Goal: Information Seeking & Learning: Check status

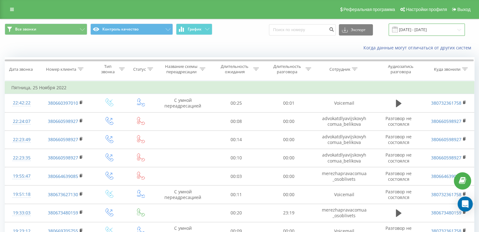
click at [433, 33] on input "[DATE] - [DATE]" at bounding box center [427, 30] width 76 height 12
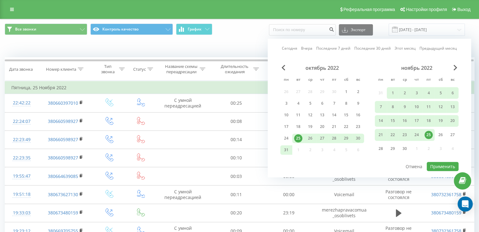
click at [412, 48] on link "Этот месяц" at bounding box center [405, 49] width 21 height 6
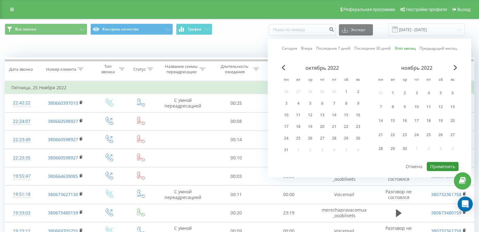
click at [435, 163] on button "Применить" at bounding box center [443, 166] width 32 height 9
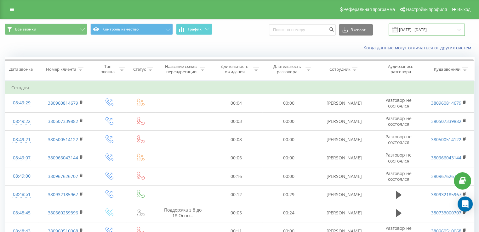
click at [431, 34] on input "[DATE] - [DATE]" at bounding box center [427, 30] width 76 height 12
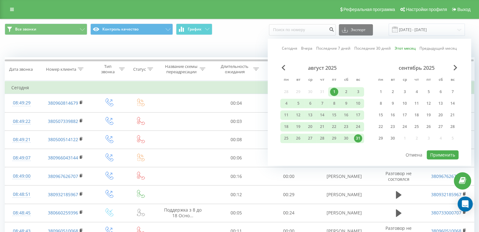
click at [358, 137] on div "31" at bounding box center [358, 138] width 8 height 8
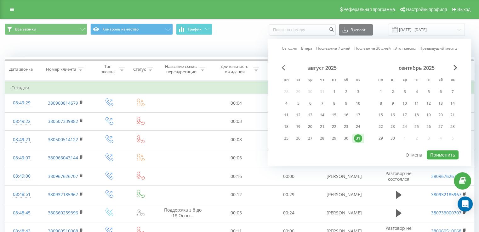
click at [283, 69] on span "Previous Month" at bounding box center [283, 68] width 4 height 6
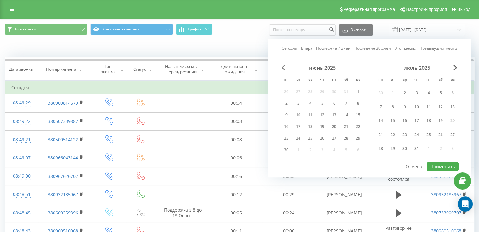
click at [281, 69] on span "Previous Month" at bounding box center [283, 68] width 4 height 6
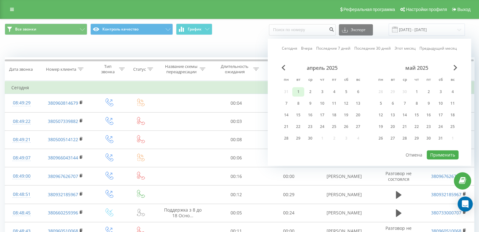
click at [299, 94] on div "1" at bounding box center [298, 92] width 8 height 8
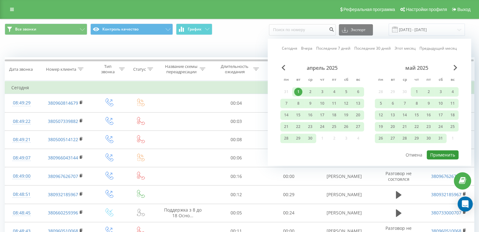
click at [452, 151] on button "Применить" at bounding box center [443, 155] width 32 height 9
type input "[DATE] - [DATE]"
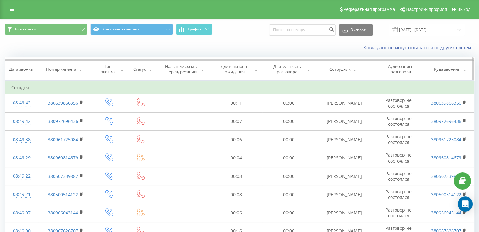
click at [356, 70] on icon at bounding box center [355, 69] width 6 height 3
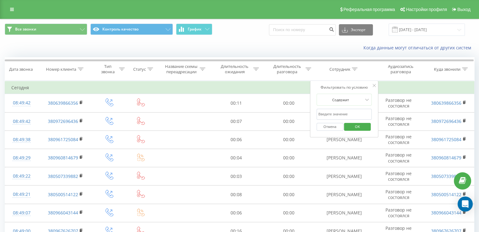
click at [345, 117] on input "text" at bounding box center [343, 114] width 55 height 11
type input "ш"
type input "Грешко"
click at [367, 121] on div "Отмена OK" at bounding box center [343, 127] width 55 height 14
click at [367, 124] on button "OK" at bounding box center [357, 127] width 27 height 8
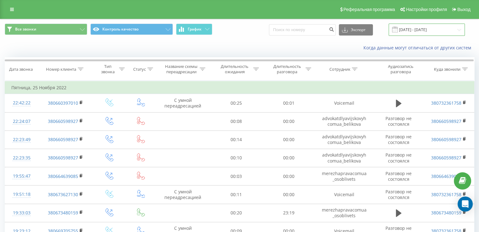
click at [423, 33] on input "[DATE] - [DATE]" at bounding box center [427, 30] width 76 height 12
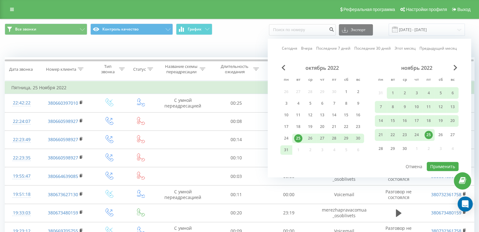
click at [399, 49] on link "Этот месяц" at bounding box center [405, 49] width 21 height 6
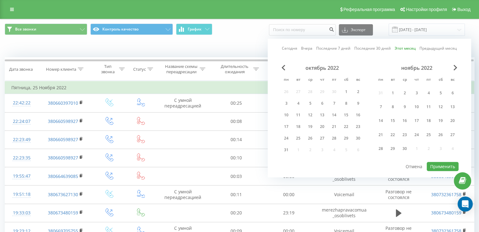
click at [452, 66] on div "ноябрь 2022" at bounding box center [417, 68] width 84 height 6
click at [455, 69] on span "Next Month" at bounding box center [455, 68] width 4 height 6
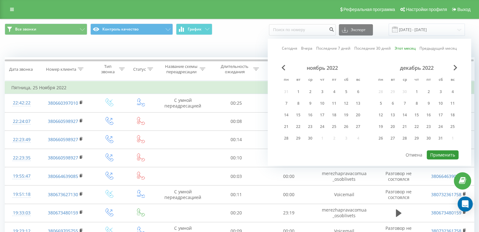
click at [437, 154] on button "Применить" at bounding box center [443, 155] width 32 height 9
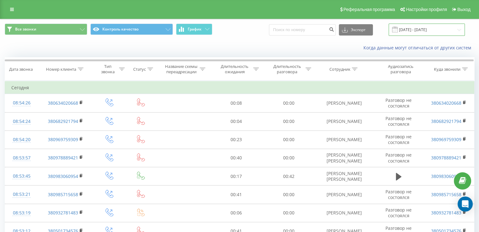
click at [403, 31] on input "[DATE] - [DATE]" at bounding box center [427, 30] width 76 height 12
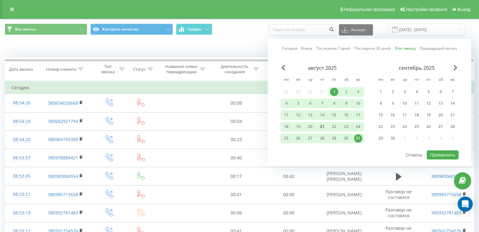
click at [322, 127] on div "21" at bounding box center [322, 127] width 8 height 8
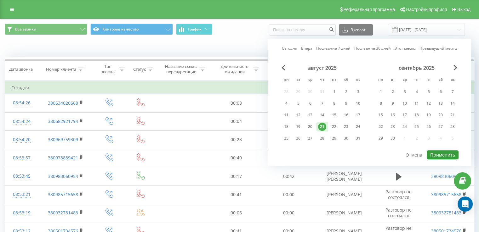
click at [432, 155] on button "Применить" at bounding box center [443, 155] width 32 height 9
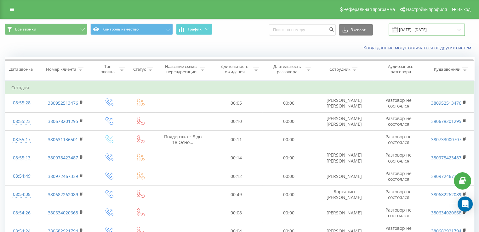
click at [424, 28] on input "21.08.2025 - 21.08.2025" at bounding box center [427, 30] width 76 height 12
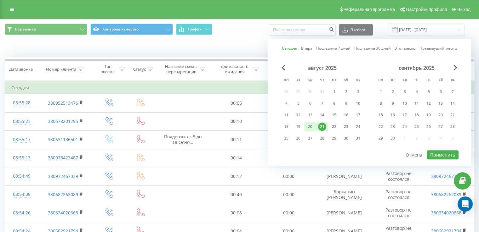
click at [312, 125] on div "20" at bounding box center [310, 127] width 8 height 8
click at [433, 152] on button "Применить" at bounding box center [443, 155] width 32 height 9
type input "20.08.2025 - 20.08.2025"
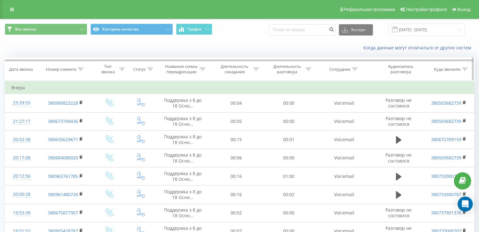
click at [356, 68] on icon at bounding box center [355, 69] width 6 height 3
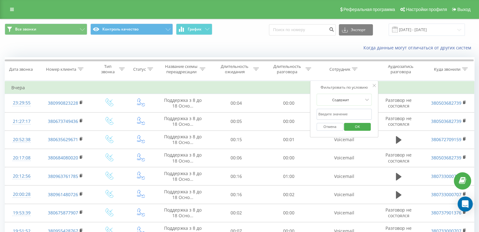
click at [347, 109] on input "text" at bounding box center [343, 114] width 55 height 11
click button "OK" at bounding box center [357, 127] width 27 height 8
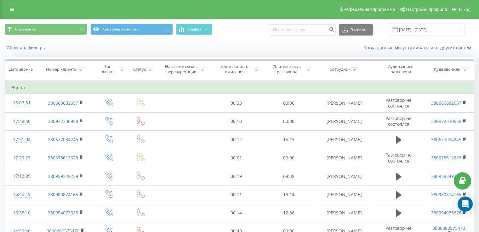
scroll to position [68, 0]
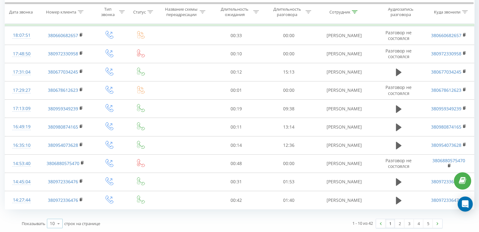
click at [60, 223] on icon at bounding box center [58, 224] width 9 height 12
click at [58, 207] on div "50" at bounding box center [54, 205] width 15 height 9
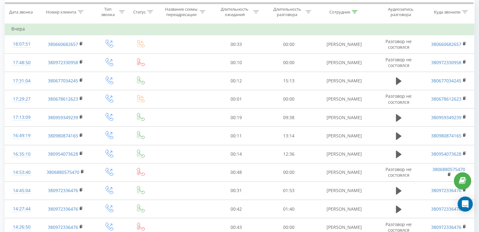
scroll to position [57, 0]
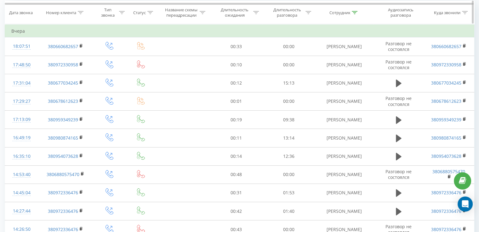
click at [356, 13] on icon at bounding box center [355, 12] width 6 height 3
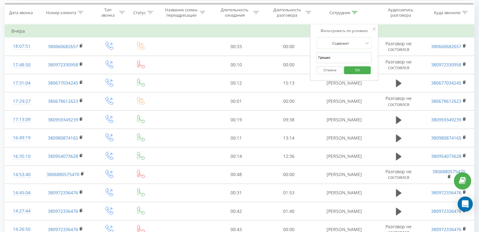
click at [343, 57] on input "Грешко" at bounding box center [343, 57] width 55 height 11
click at [361, 70] on span "OK" at bounding box center [358, 70] width 18 height 10
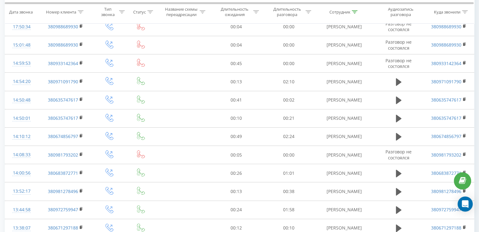
scroll to position [105, 0]
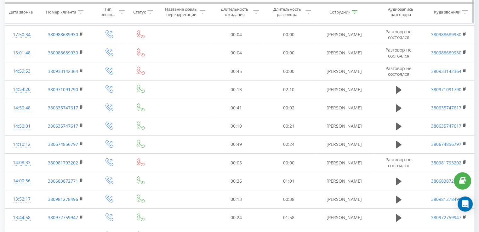
click at [354, 13] on icon at bounding box center [355, 11] width 6 height 3
click at [332, 53] on input "матей" at bounding box center [343, 57] width 55 height 11
type input "лазерева"
click at [355, 70] on span "OK" at bounding box center [358, 69] width 18 height 10
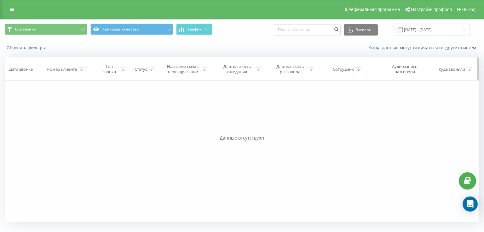
click at [358, 69] on icon at bounding box center [358, 69] width 6 height 3
click at [352, 123] on span "OK" at bounding box center [361, 127] width 18 height 10
click at [429, 27] on input "20.08.2025 - 20.08.2025" at bounding box center [431, 30] width 76 height 12
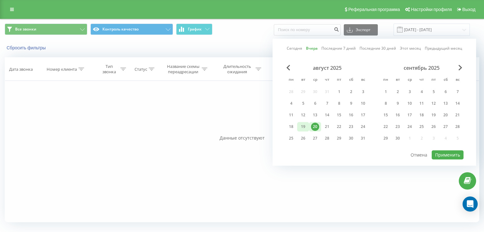
click at [306, 125] on div "19" at bounding box center [303, 127] width 8 height 8
click at [436, 150] on div at bounding box center [374, 150] width 178 height 1
click at [441, 156] on button "Применить" at bounding box center [447, 155] width 32 height 9
type input "19.08.2025 - 19.08.2025"
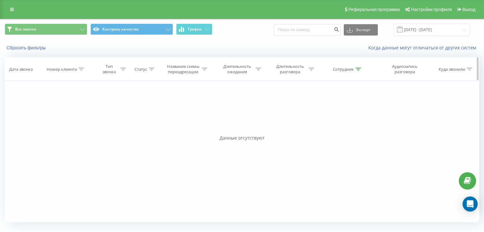
click at [358, 68] on icon at bounding box center [358, 69] width 6 height 3
click at [327, 114] on input "лазерева" at bounding box center [347, 114] width 55 height 11
type input "лазарева"
click at [366, 125] on span "OK" at bounding box center [361, 127] width 18 height 10
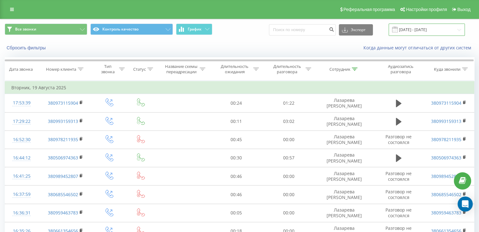
click at [427, 30] on input "19.08.2025 - 19.08.2025" at bounding box center [427, 30] width 76 height 12
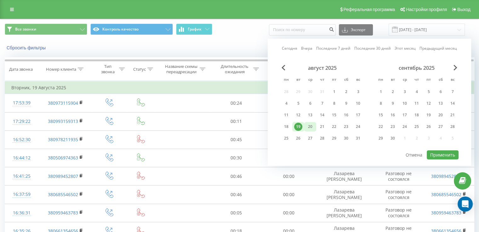
click at [310, 124] on div "20" at bounding box center [310, 127] width 8 height 8
click at [433, 157] on button "Применить" at bounding box center [443, 155] width 32 height 9
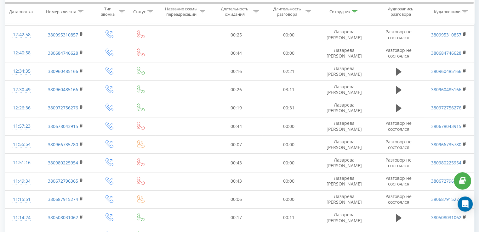
scroll to position [798, 0]
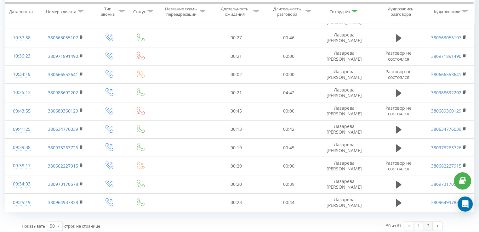
click at [429, 223] on link "2" at bounding box center [427, 226] width 9 height 9
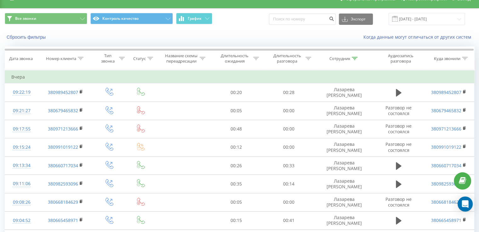
scroll to position [86, 0]
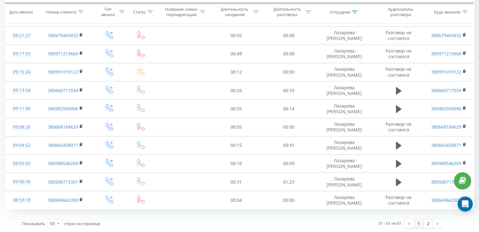
click at [417, 223] on link "1" at bounding box center [418, 223] width 9 height 9
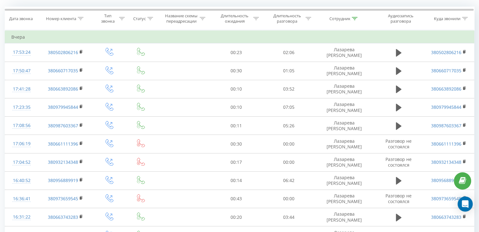
scroll to position [47, 0]
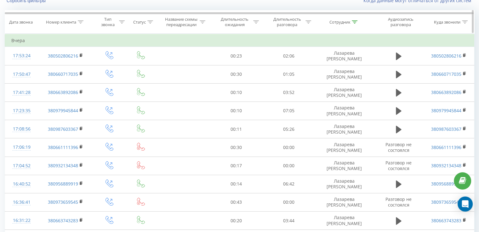
click at [358, 20] on div "Сотрудник" at bounding box center [344, 22] width 59 height 5
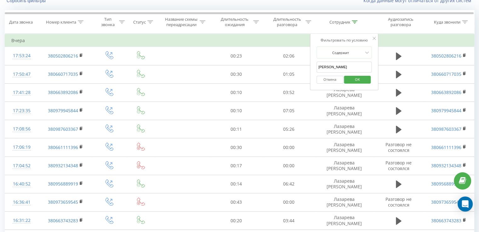
click at [335, 77] on button "Отмена" at bounding box center [329, 80] width 27 height 8
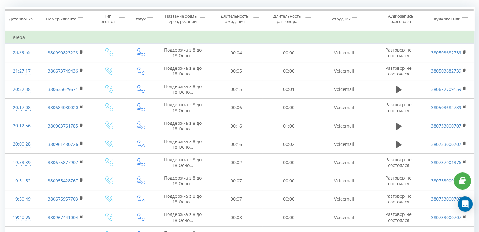
scroll to position [0, 0]
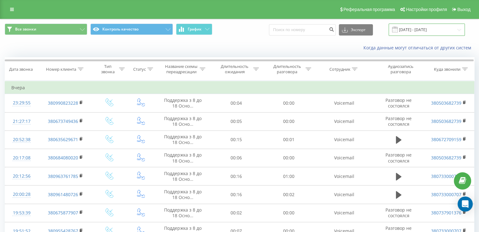
click at [409, 32] on input "20.08.2025 - 20.08.2025" at bounding box center [427, 30] width 76 height 12
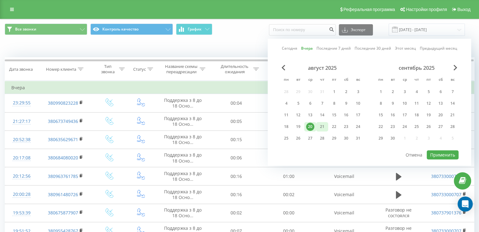
click at [317, 128] on div "21" at bounding box center [322, 126] width 12 height 9
click at [281, 68] on div "август 2025" at bounding box center [322, 68] width 84 height 6
click at [285, 68] on span "Previous Month" at bounding box center [283, 68] width 4 height 6
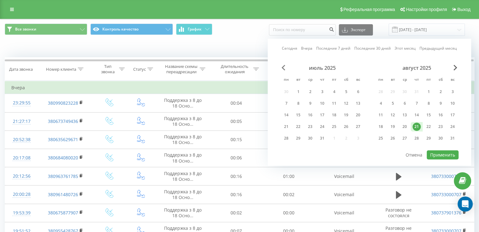
click at [285, 68] on span "Previous Month" at bounding box center [283, 68] width 4 height 6
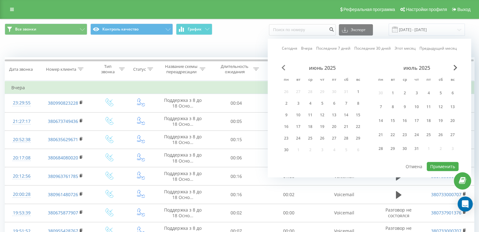
click at [285, 68] on span "Previous Month" at bounding box center [283, 68] width 4 height 6
click at [323, 91] on div "1" at bounding box center [322, 93] width 8 height 8
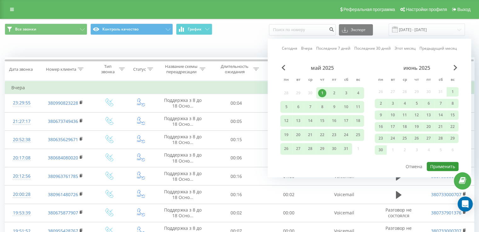
click at [446, 162] on button "Применить" at bounding box center [443, 166] width 32 height 9
type input "01.05.2025 - 21.08.2025"
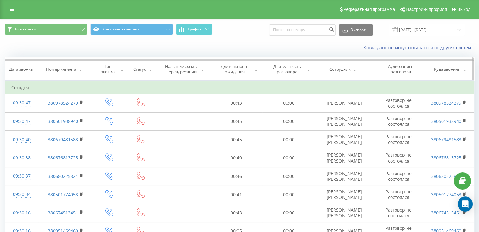
click at [81, 71] on div at bounding box center [81, 69] width 6 height 5
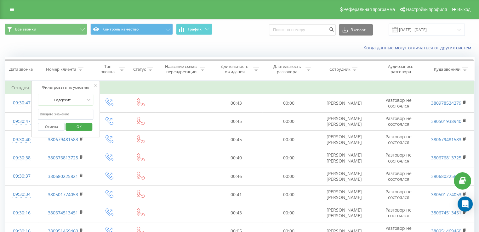
click at [65, 115] on input "text" at bounding box center [65, 114] width 55 height 11
paste input "380970251030"
click at [88, 124] on button "OK" at bounding box center [78, 127] width 27 height 8
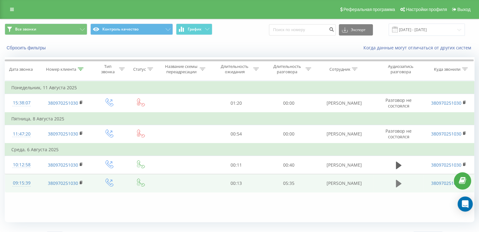
click at [396, 184] on icon at bounding box center [399, 184] width 6 height 8
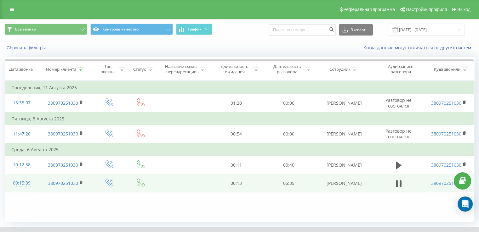
scroll to position [38, 0]
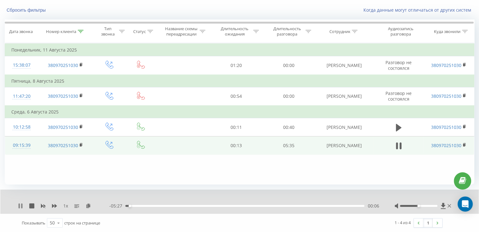
click at [20, 205] on icon at bounding box center [20, 206] width 5 height 5
click at [79, 32] on div at bounding box center [81, 31] width 6 height 5
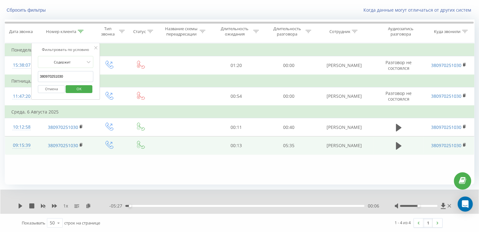
click at [61, 75] on input "380970251030" at bounding box center [65, 76] width 55 height 11
paste input "93082305"
click at [77, 92] on span "OK" at bounding box center [79, 89] width 18 height 10
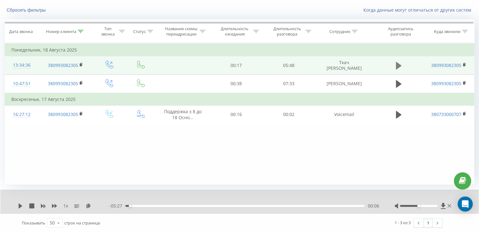
click at [397, 66] on icon at bounding box center [399, 66] width 6 height 8
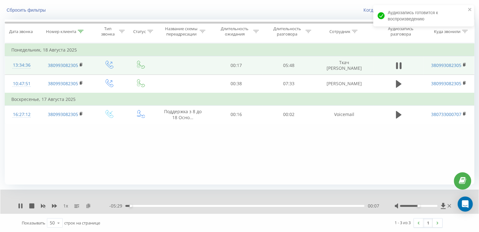
click at [88, 207] on icon at bounding box center [88, 206] width 5 height 4
click at [57, 204] on icon at bounding box center [54, 206] width 5 height 5
click at [56, 204] on icon at bounding box center [54, 206] width 5 height 5
click at [22, 206] on icon at bounding box center [21, 206] width 1 height 5
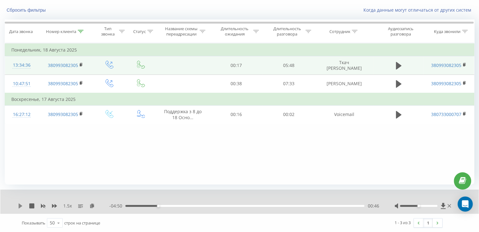
click at [18, 206] on div "1.5 x - 04:50 00:46 00:46" at bounding box center [239, 202] width 478 height 24
click at [21, 207] on icon at bounding box center [20, 206] width 5 height 5
click at [21, 206] on icon at bounding box center [20, 206] width 5 height 5
click at [19, 205] on icon at bounding box center [21, 206] width 4 height 5
click at [281, 207] on div "03:39" at bounding box center [244, 206] width 239 height 2
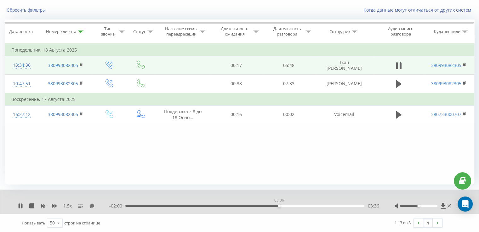
click at [279, 205] on div "03:36" at bounding box center [244, 206] width 239 height 2
click at [243, 205] on div "02:47" at bounding box center [244, 206] width 239 height 2
click at [22, 208] on icon at bounding box center [20, 206] width 5 height 5
click at [235, 206] on div "02:35" at bounding box center [244, 206] width 239 height 2
click at [20, 207] on icon at bounding box center [20, 206] width 5 height 5
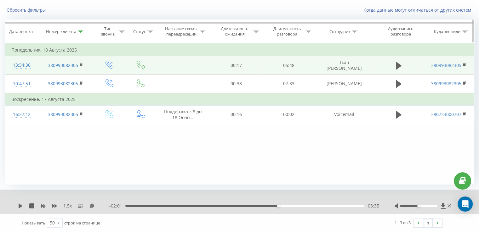
click at [78, 30] on icon at bounding box center [81, 31] width 6 height 3
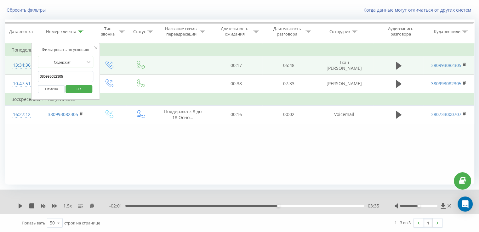
click at [67, 75] on input "380993082305" at bounding box center [65, 76] width 55 height 11
paste input "66558071"
click at [82, 90] on span "OK" at bounding box center [79, 89] width 18 height 10
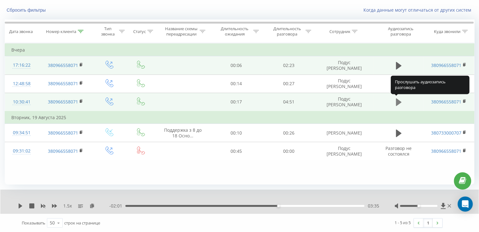
click at [399, 104] on icon at bounding box center [399, 102] width 6 height 9
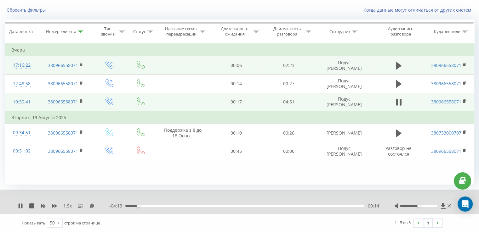
drag, startPoint x: 22, startPoint y: 205, endPoint x: 64, endPoint y: 227, distance: 47.5
click at [23, 206] on icon at bounding box center [20, 206] width 5 height 5
click at [125, 206] on div "00:14" at bounding box center [244, 206] width 239 height 2
click at [19, 204] on icon at bounding box center [21, 206] width 4 height 5
click at [21, 205] on icon at bounding box center [21, 206] width 1 height 5
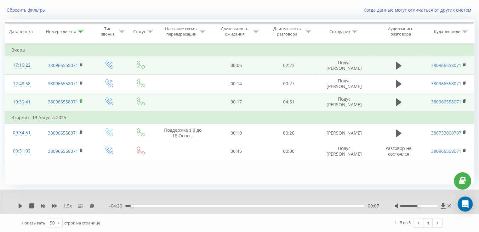
click at [81, 101] on rect at bounding box center [81, 101] width 2 height 3
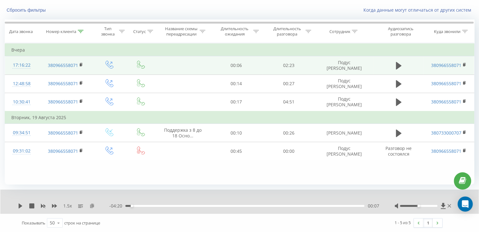
click at [93, 207] on icon at bounding box center [91, 206] width 5 height 4
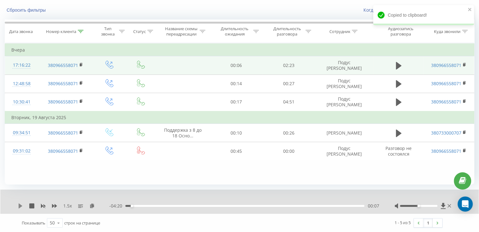
click at [20, 204] on icon at bounding box center [21, 206] width 4 height 5
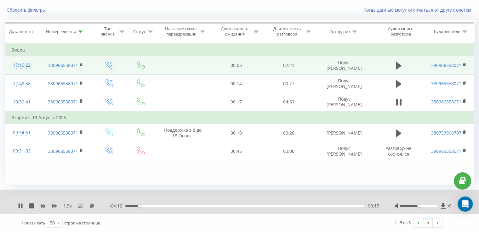
click at [19, 203] on div "1.5 x" at bounding box center [63, 206] width 91 height 6
click at [22, 209] on div "1.5 x - 04:11 00:16 00:16" at bounding box center [239, 202] width 478 height 24
click at [19, 206] on icon at bounding box center [19, 206] width 1 height 5
click at [18, 207] on icon at bounding box center [20, 206] width 5 height 5
click at [150, 207] on div "00:34" at bounding box center [244, 206] width 239 height 2
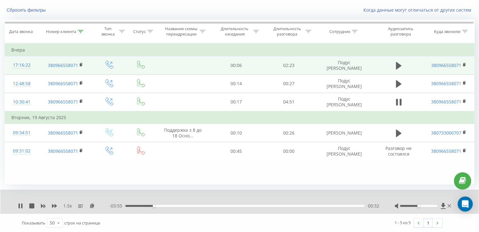
click at [145, 206] on div "00:32" at bounding box center [244, 206] width 239 height 2
click at [21, 207] on icon at bounding box center [21, 206] width 1 height 5
click at [20, 205] on icon at bounding box center [21, 206] width 4 height 5
click at [19, 207] on icon at bounding box center [20, 206] width 5 height 5
click at [19, 207] on icon at bounding box center [21, 206] width 4 height 5
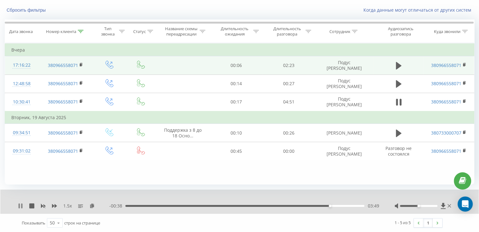
click at [18, 205] on icon at bounding box center [20, 206] width 5 height 5
click at [22, 206] on icon at bounding box center [20, 206] width 5 height 5
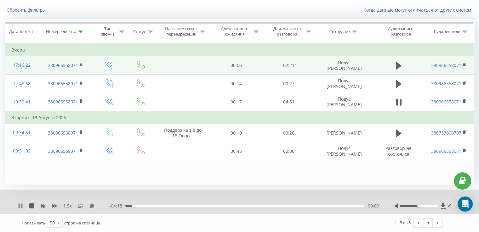
click at [20, 206] on icon at bounding box center [19, 206] width 1 height 5
click at [21, 206] on icon at bounding box center [21, 206] width 4 height 5
click at [23, 206] on icon at bounding box center [20, 206] width 5 height 5
click at [82, 30] on icon at bounding box center [81, 31] width 6 height 3
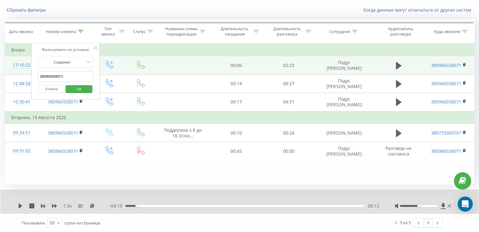
click at [71, 75] on input "380966558071" at bounding box center [65, 76] width 55 height 11
paste input "53885182"
click at [82, 91] on span "OK" at bounding box center [79, 89] width 18 height 10
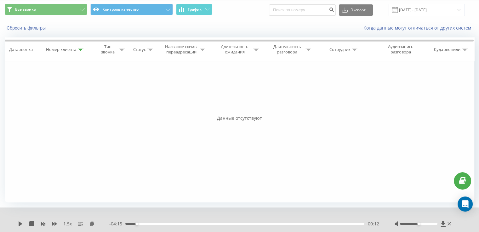
scroll to position [20, 0]
click at [82, 50] on icon at bounding box center [81, 49] width 6 height 3
click at [78, 109] on span "OK" at bounding box center [79, 107] width 18 height 10
click at [83, 51] on div at bounding box center [81, 49] width 6 height 5
click at [54, 107] on button "Отмена" at bounding box center [51, 107] width 27 height 8
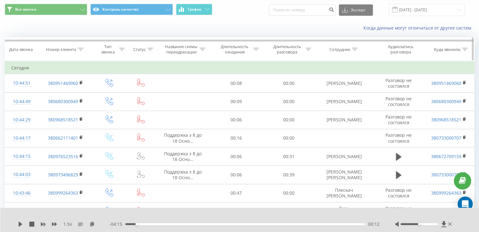
click at [84, 48] on div "Номер клиента" at bounding box center [65, 49] width 54 height 5
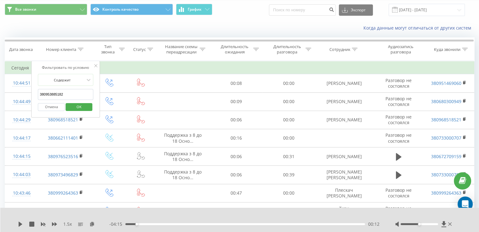
click at [67, 95] on input "380953885182" at bounding box center [65, 94] width 55 height 11
paste input "31480499"
click at [82, 107] on span "OK" at bounding box center [79, 107] width 18 height 10
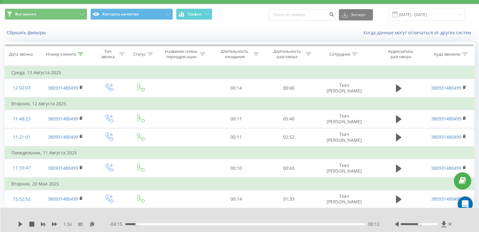
scroll to position [14, 0]
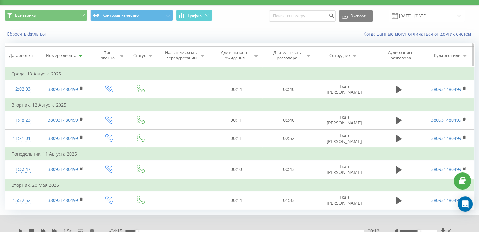
click at [79, 56] on icon at bounding box center [81, 55] width 6 height 3
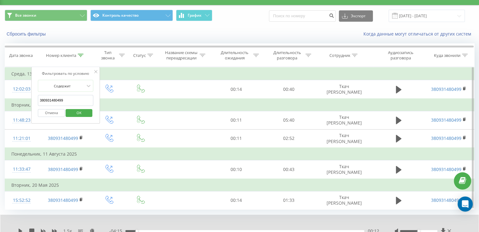
click at [67, 99] on input "380931480499" at bounding box center [65, 100] width 55 height 11
paste input "0962350"
click at [85, 114] on span "OK" at bounding box center [79, 113] width 18 height 10
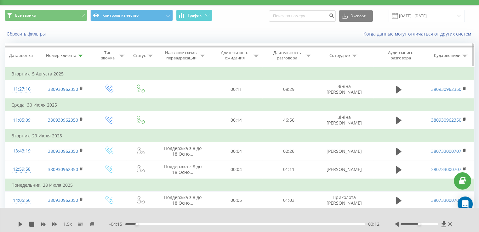
click at [78, 54] on icon at bounding box center [81, 55] width 6 height 3
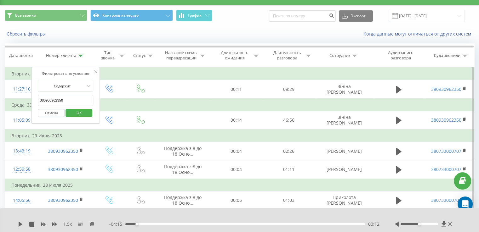
click at [70, 98] on input "380930962350" at bounding box center [65, 100] width 55 height 11
paste input "80406486"
click at [88, 117] on div "Отмена OK" at bounding box center [65, 113] width 55 height 14
click at [87, 115] on span "OK" at bounding box center [79, 113] width 18 height 10
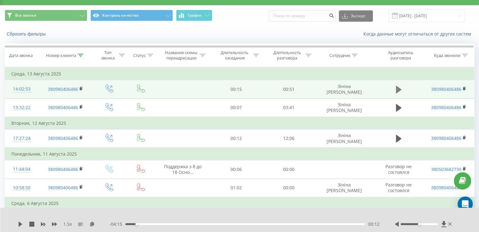
click at [396, 90] on icon at bounding box center [399, 90] width 6 height 8
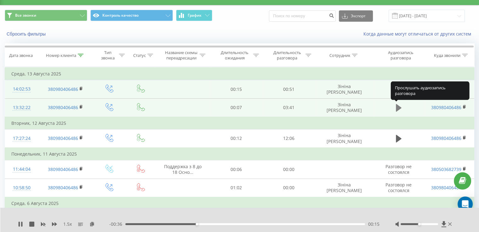
click at [396, 106] on icon at bounding box center [399, 108] width 6 height 8
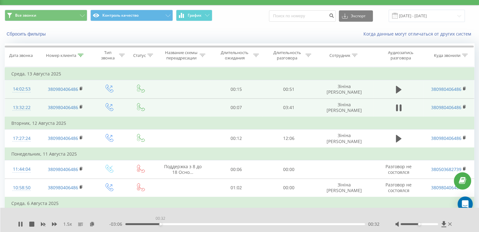
drag, startPoint x: 160, startPoint y: 225, endPoint x: 167, endPoint y: 224, distance: 6.3
click at [161, 225] on div "00:32" at bounding box center [245, 225] width 240 height 2
click at [170, 224] on div "00:40" at bounding box center [245, 225] width 240 height 2
click at [183, 224] on div "00:43" at bounding box center [245, 225] width 240 height 2
click at [189, 224] on div "00:52" at bounding box center [245, 225] width 240 height 2
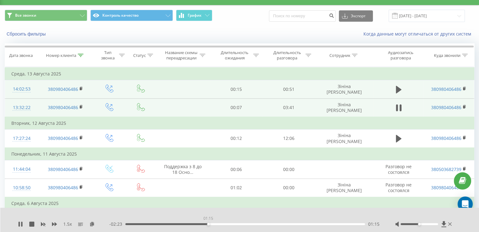
click at [208, 224] on div "01:15" at bounding box center [245, 225] width 240 height 2
click at [223, 224] on div "01:16" at bounding box center [245, 225] width 240 height 2
click at [238, 224] on div "01:29" at bounding box center [245, 225] width 240 height 2
click at [250, 224] on div "01:54" at bounding box center [245, 225] width 240 height 2
click at [264, 226] on div "- 01:43 01:54 01:54" at bounding box center [244, 224] width 270 height 6
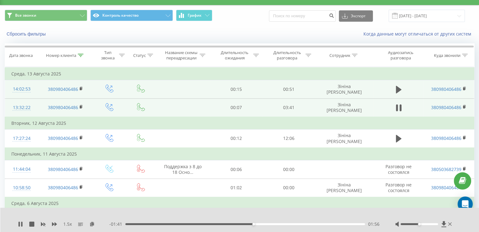
click at [269, 226] on div "- 01:41 01:56 01:56" at bounding box center [244, 224] width 270 height 6
click at [273, 224] on div "01:57" at bounding box center [245, 225] width 240 height 2
click at [289, 224] on div "02:29" at bounding box center [245, 225] width 240 height 2
click at [301, 223] on div "- 01:08 02:30 02:30" at bounding box center [244, 224] width 270 height 6
click at [307, 224] on div "02:31" at bounding box center [245, 225] width 240 height 2
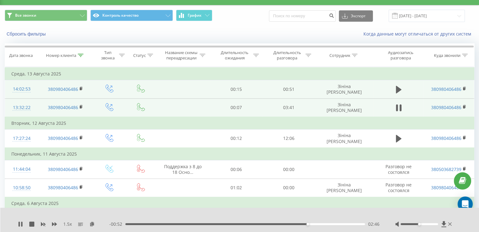
click at [326, 226] on div "- 00:52 02:46 02:46" at bounding box center [244, 224] width 270 height 6
click at [334, 226] on div "- 00:51 02:47 02:47" at bounding box center [244, 224] width 270 height 6
click at [344, 225] on div "- 00:28 03:10 03:10" at bounding box center [244, 224] width 270 height 6
drag, startPoint x: 348, startPoint y: 223, endPoint x: 354, endPoint y: 224, distance: 6.0
click at [348, 224] on div "03:22" at bounding box center [245, 225] width 240 height 2
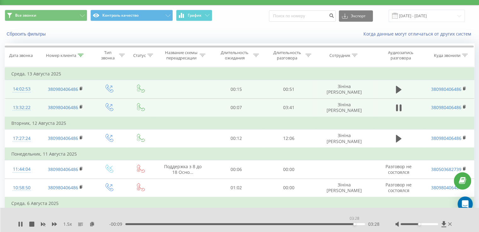
drag, startPoint x: 354, startPoint y: 224, endPoint x: 360, endPoint y: 224, distance: 5.7
click at [355, 224] on div "03:28" at bounding box center [245, 225] width 240 height 2
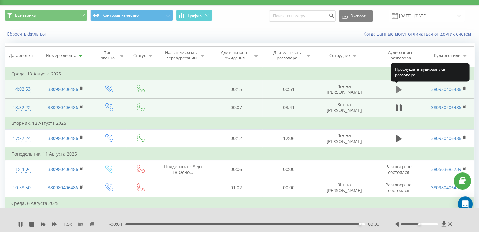
click at [400, 87] on icon at bounding box center [399, 89] width 6 height 9
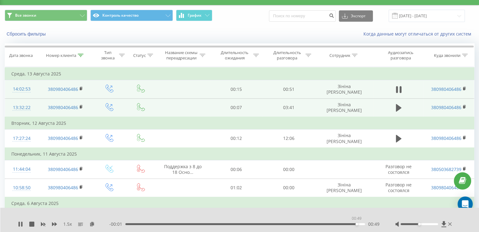
click at [356, 224] on div "00:49" at bounding box center [245, 225] width 240 height 2
click at [400, 88] on icon at bounding box center [399, 90] width 6 height 8
click at [399, 92] on icon at bounding box center [399, 89] width 6 height 9
click at [397, 109] on icon at bounding box center [399, 108] width 6 height 8
click at [356, 223] on div "- 00:03 03:35 03:35" at bounding box center [244, 224] width 270 height 6
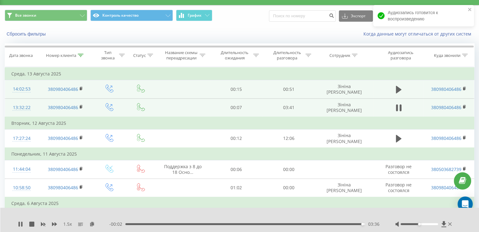
click at [356, 224] on div "03:36" at bounding box center [245, 225] width 240 height 2
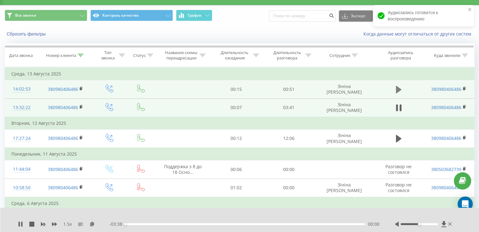
click at [400, 94] on button at bounding box center [398, 89] width 9 height 9
click at [91, 223] on icon at bounding box center [91, 224] width 5 height 4
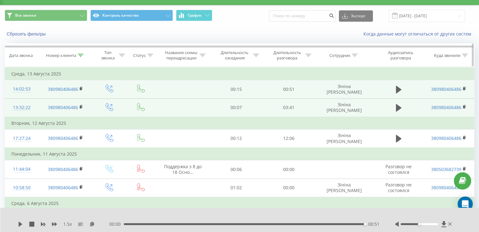
click at [85, 54] on div "Номер клиента" at bounding box center [65, 55] width 54 height 5
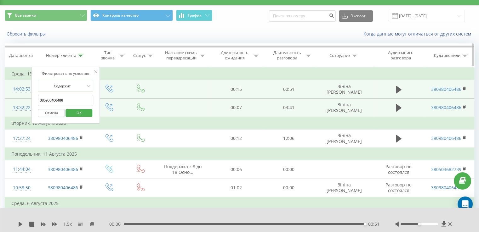
click at [82, 55] on icon at bounding box center [81, 55] width 6 height 3
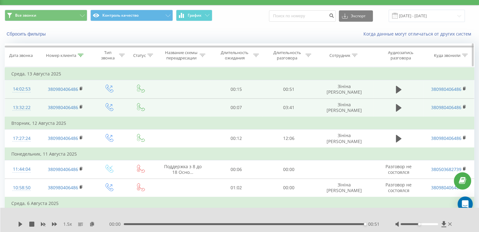
click at [79, 55] on icon at bounding box center [81, 55] width 6 height 3
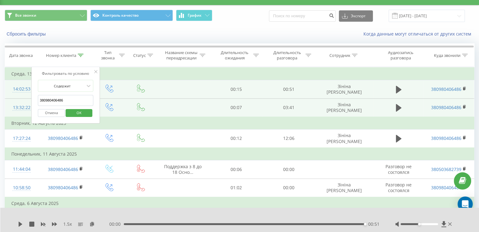
click at [70, 99] on input "380980406486" at bounding box center [65, 100] width 55 height 11
paste input "673471417"
click at [83, 117] on div "Отмена OK" at bounding box center [65, 113] width 55 height 14
click at [83, 109] on span "OK" at bounding box center [79, 113] width 18 height 10
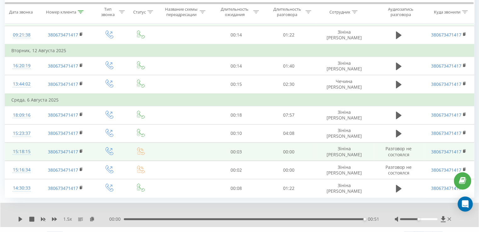
scroll to position [106, 0]
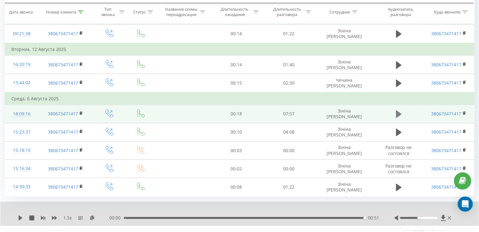
click at [400, 114] on icon at bounding box center [399, 114] width 6 height 9
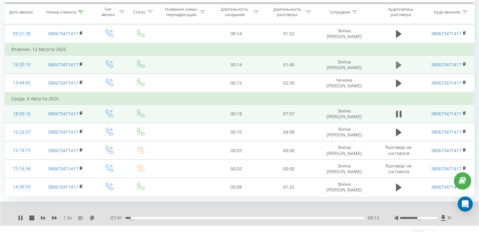
click at [398, 65] on icon at bounding box center [399, 65] width 6 height 8
click at [19, 217] on icon at bounding box center [19, 218] width 1 height 5
click at [79, 10] on icon at bounding box center [81, 11] width 6 height 3
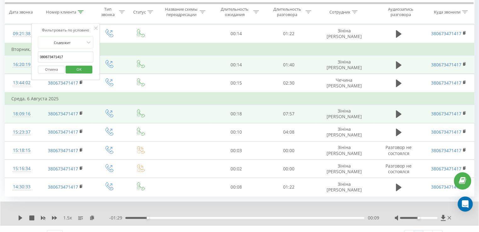
click at [54, 58] on input "380673471417" at bounding box center [65, 57] width 55 height 11
paste input "097185787"
click at [82, 65] on span "OK" at bounding box center [79, 69] width 18 height 10
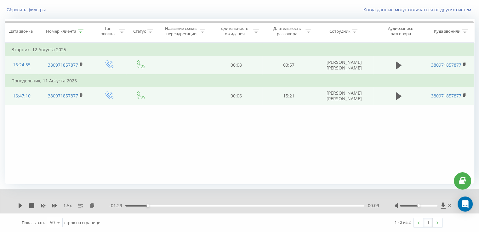
scroll to position [38, 0]
click at [83, 63] on icon at bounding box center [81, 65] width 3 height 4
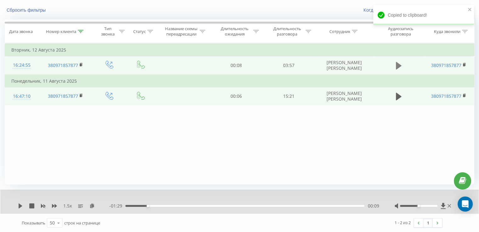
click at [401, 63] on button at bounding box center [398, 65] width 9 height 9
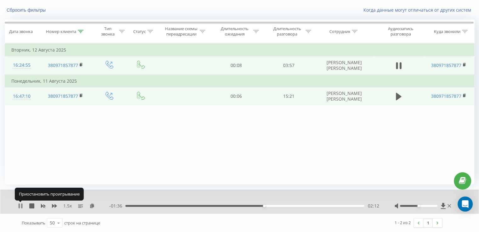
click at [21, 205] on icon at bounding box center [20, 206] width 5 height 5
click at [76, 31] on div "Номер клиента" at bounding box center [61, 31] width 30 height 5
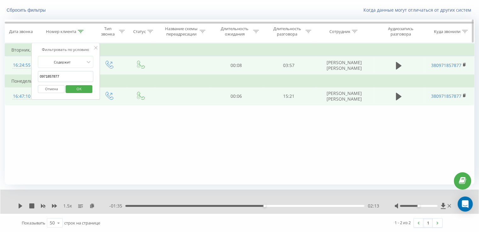
click at [80, 32] on div at bounding box center [81, 31] width 6 height 5
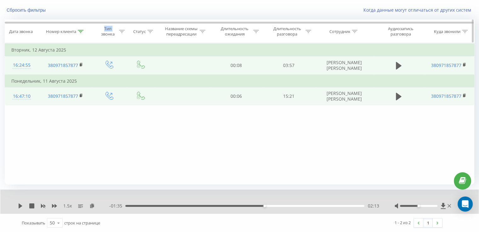
click at [80, 32] on div at bounding box center [81, 31] width 6 height 5
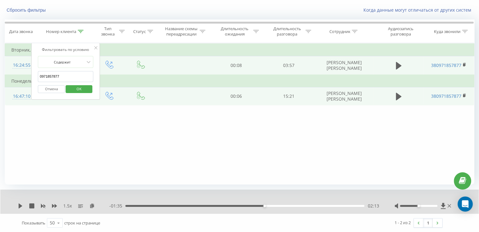
click at [79, 76] on input "0971857877" at bounding box center [65, 76] width 55 height 11
paste input "380661361194"
click at [88, 92] on button "OK" at bounding box center [78, 89] width 27 height 8
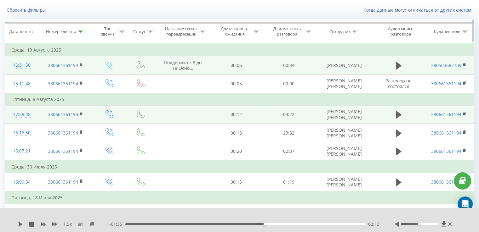
click at [84, 31] on div "Номер клиента" at bounding box center [65, 31] width 54 height 5
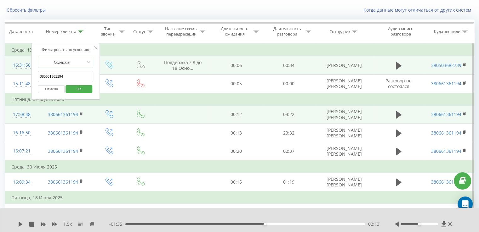
click at [67, 73] on input "380661361194" at bounding box center [65, 76] width 55 height 11
paste input "82024210"
click at [83, 88] on span "OK" at bounding box center [79, 89] width 18 height 10
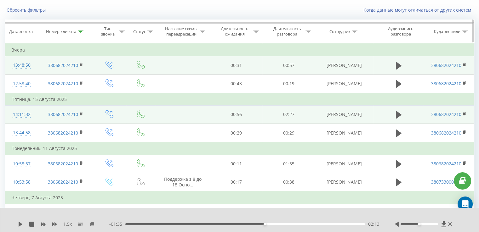
click at [82, 32] on icon at bounding box center [81, 31] width 6 height 3
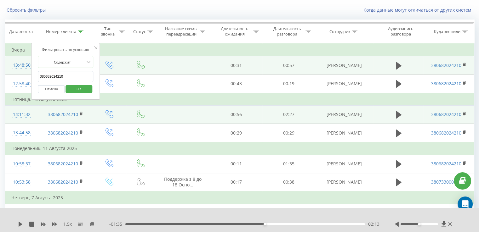
click at [70, 75] on input "380682024210" at bounding box center [65, 76] width 55 height 11
click at [82, 88] on span "OK" at bounding box center [79, 89] width 18 height 10
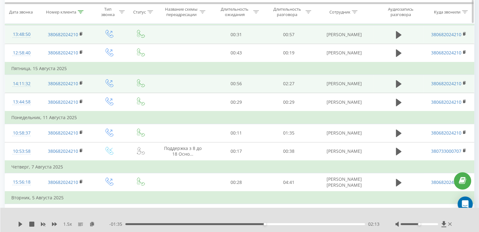
scroll to position [62, 0]
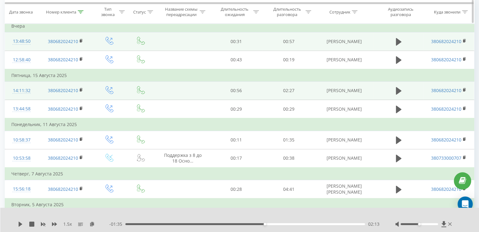
click at [83, 9] on div at bounding box center [81, 11] width 6 height 5
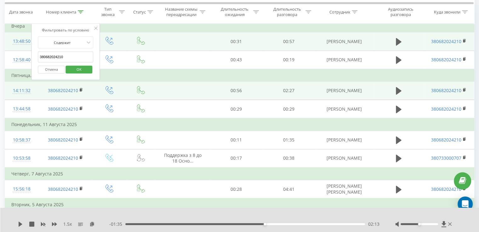
click at [73, 54] on input "380682024210" at bounding box center [65, 57] width 55 height 11
paste input "75082542"
click at [84, 70] on span "OK" at bounding box center [79, 70] width 18 height 10
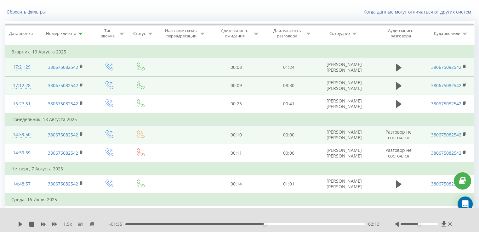
scroll to position [36, 0]
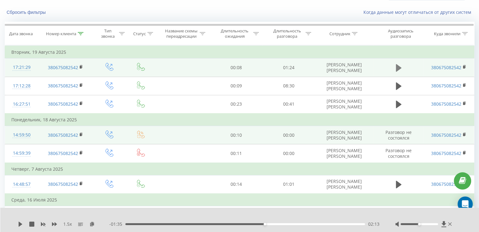
click at [400, 68] on icon at bounding box center [399, 68] width 6 height 8
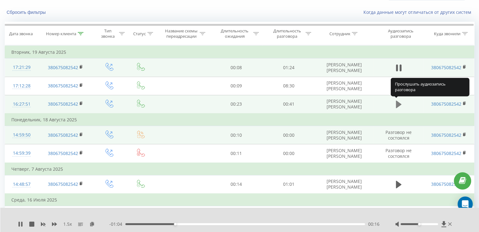
click at [397, 106] on icon at bounding box center [399, 105] width 6 height 8
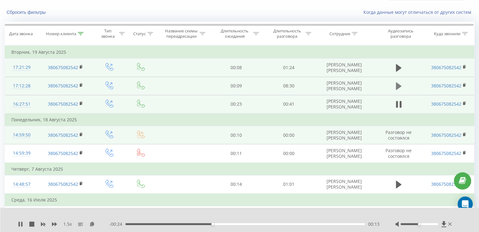
click at [398, 87] on icon at bounding box center [399, 86] width 6 height 8
click at [19, 225] on icon at bounding box center [19, 224] width 1 height 5
drag, startPoint x: 81, startPoint y: 31, endPoint x: 72, endPoint y: 72, distance: 41.1
click at [81, 32] on icon at bounding box center [81, 33] width 6 height 3
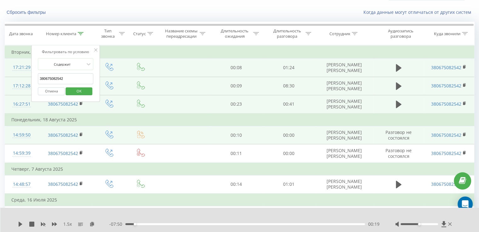
click at [69, 79] on input "380675082542" at bounding box center [65, 78] width 55 height 11
paste input "32177454"
click at [88, 94] on button "OK" at bounding box center [78, 92] width 27 height 8
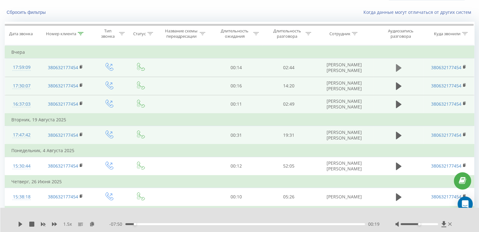
click at [399, 71] on icon at bounding box center [399, 68] width 6 height 9
click at [81, 33] on icon at bounding box center [81, 33] width 6 height 3
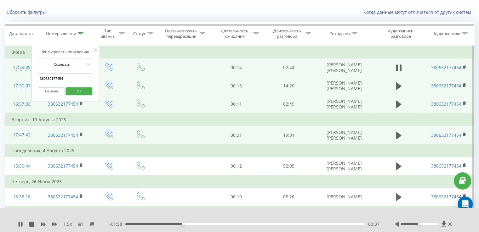
click at [63, 77] on input "380632177454" at bounding box center [65, 78] width 55 height 11
paste input "965984208"
click at [80, 88] on span "OK" at bounding box center [79, 91] width 18 height 10
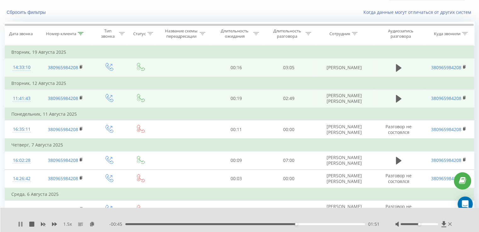
click at [21, 222] on icon at bounding box center [21, 224] width 1 height 5
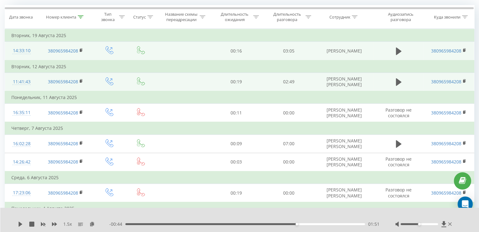
scroll to position [54, 0]
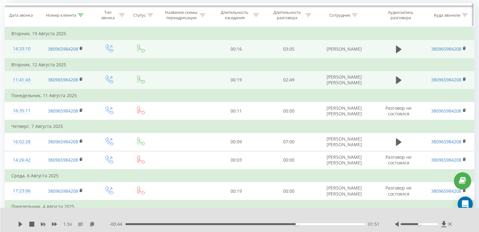
click at [80, 12] on th "Номер клиента" at bounding box center [65, 14] width 54 height 23
click at [80, 15] on icon at bounding box center [81, 15] width 6 height 3
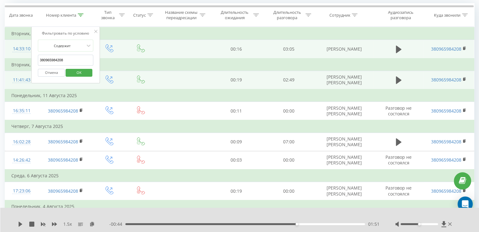
click at [55, 61] on input "380965984208" at bounding box center [65, 60] width 55 height 11
paste input "93469709"
click at [76, 68] on span "OK" at bounding box center [79, 73] width 18 height 10
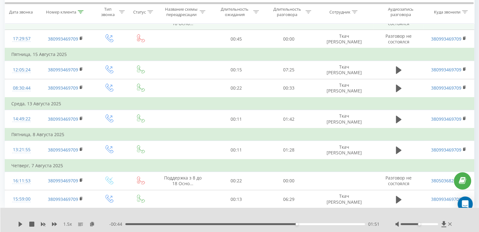
scroll to position [155, 0]
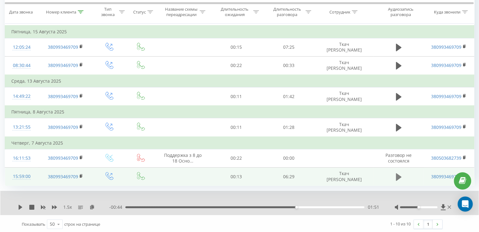
click at [397, 178] on icon at bounding box center [399, 177] width 6 height 8
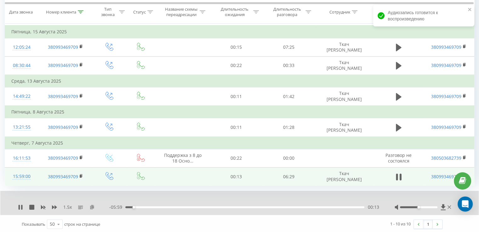
click at [92, 206] on icon at bounding box center [91, 207] width 5 height 4
click at [21, 206] on icon at bounding box center [21, 207] width 1 height 5
click at [21, 209] on div "1.5 x - 03:58 02:13 02:13" at bounding box center [239, 203] width 478 height 24
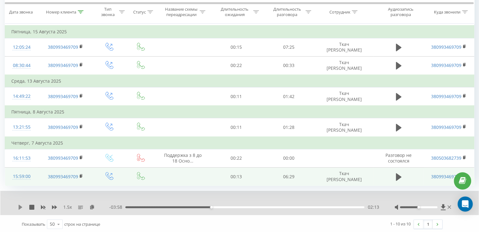
click at [21, 206] on icon at bounding box center [21, 207] width 4 height 5
click at [398, 176] on icon at bounding box center [399, 177] width 6 height 8
click at [81, 10] on icon at bounding box center [81, 11] width 6 height 3
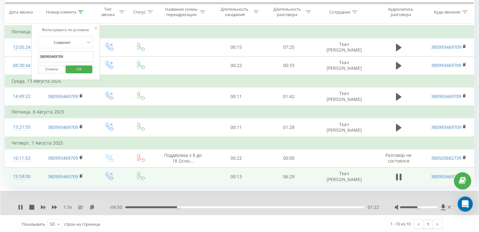
click at [68, 48] on form "Содержит 380993469709 Отмена OK" at bounding box center [65, 56] width 55 height 40
click at [66, 59] on input "380993469709" at bounding box center [65, 56] width 55 height 11
paste input "506899270"
click at [86, 67] on span "OK" at bounding box center [79, 69] width 18 height 10
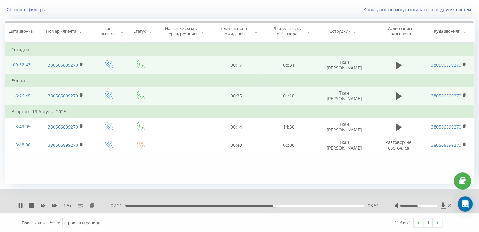
scroll to position [38, 0]
click at [304, 205] on div "04:37" at bounding box center [244, 206] width 239 height 2
click at [297, 206] on div "04:27" at bounding box center [244, 206] width 239 height 2
click at [20, 204] on icon at bounding box center [20, 206] width 5 height 5
click at [20, 204] on icon at bounding box center [21, 206] width 4 height 5
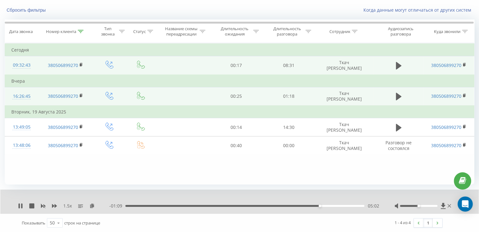
click at [312, 207] on div "- 01:09 05:02 05:02" at bounding box center [244, 206] width 270 height 6
click at [312, 206] on div "04:50" at bounding box center [244, 206] width 239 height 2
click at [22, 207] on icon at bounding box center [21, 206] width 1 height 5
click at [20, 203] on div "1.5 x" at bounding box center [63, 206] width 91 height 6
click at [22, 208] on icon at bounding box center [20, 206] width 5 height 5
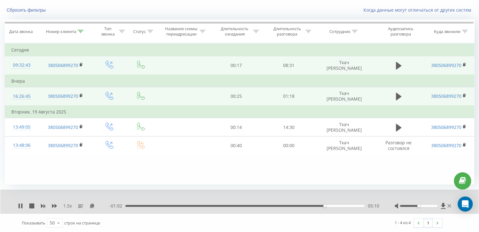
click at [348, 207] on div "- 01:02 05:10 05:10" at bounding box center [244, 206] width 270 height 6
click at [348, 206] on div "05:46" at bounding box center [244, 206] width 239 height 2
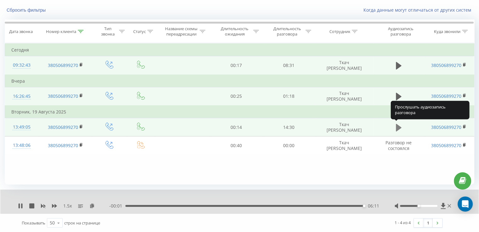
click at [399, 129] on icon at bounding box center [399, 127] width 6 height 9
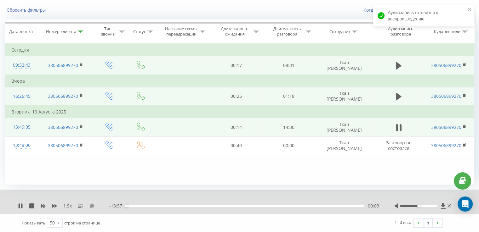
click at [90, 204] on icon at bounding box center [91, 206] width 5 height 4
click at [94, 206] on icon at bounding box center [91, 206] width 5 height 4
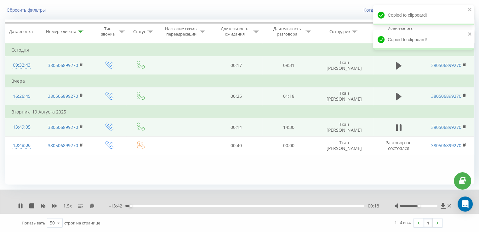
click at [127, 206] on div "00:18" at bounding box center [244, 206] width 239 height 2
click at [126, 205] on div "00:11" at bounding box center [244, 206] width 239 height 2
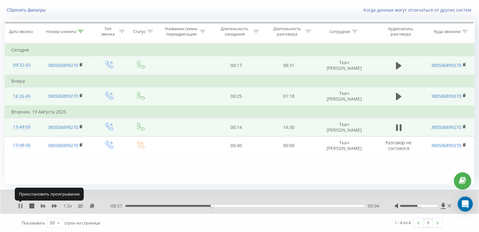
click at [19, 207] on icon at bounding box center [19, 206] width 1 height 5
click at [20, 207] on icon at bounding box center [21, 206] width 4 height 5
click at [19, 205] on icon at bounding box center [19, 206] width 1 height 5
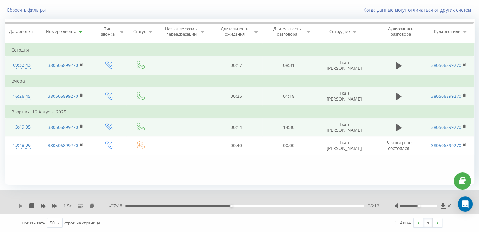
click at [23, 206] on icon at bounding box center [20, 206] width 5 height 5
click at [20, 206] on icon at bounding box center [20, 206] width 5 height 5
click at [20, 205] on icon at bounding box center [21, 206] width 4 height 5
click at [20, 204] on icon at bounding box center [20, 206] width 5 height 5
click at [19, 204] on icon at bounding box center [21, 206] width 4 height 5
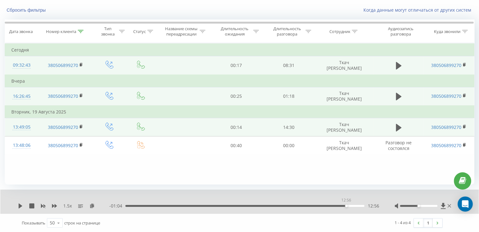
click at [346, 206] on div "12:56" at bounding box center [244, 206] width 239 height 2
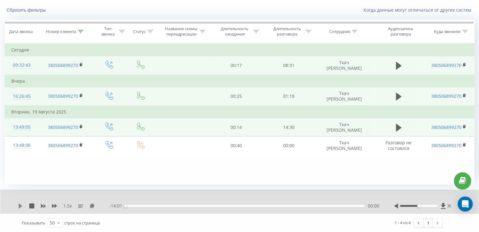
click at [20, 204] on icon at bounding box center [20, 206] width 5 height 5
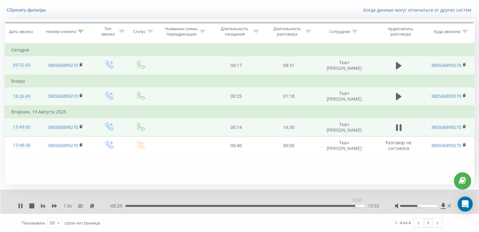
click at [356, 206] on div "13:32" at bounding box center [244, 206] width 239 height 2
click at [21, 208] on div "1.5 x" at bounding box center [63, 206] width 91 height 6
click at [21, 207] on icon at bounding box center [21, 206] width 1 height 5
click at [81, 30] on icon at bounding box center [81, 31] width 6 height 3
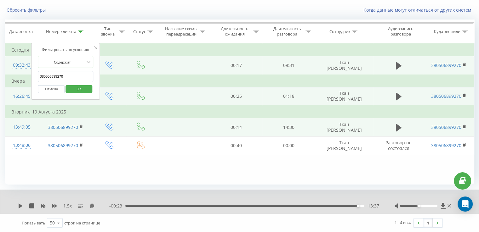
click at [75, 76] on input "380506899270" at bounding box center [65, 76] width 55 height 11
paste input "980629686"
click at [84, 89] on span "OK" at bounding box center [79, 89] width 18 height 10
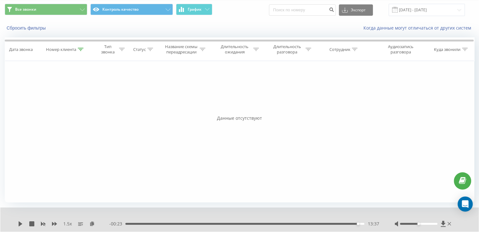
scroll to position [20, 0]
click at [81, 51] on div at bounding box center [81, 49] width 6 height 5
click at [74, 106] on span "OK" at bounding box center [79, 107] width 18 height 10
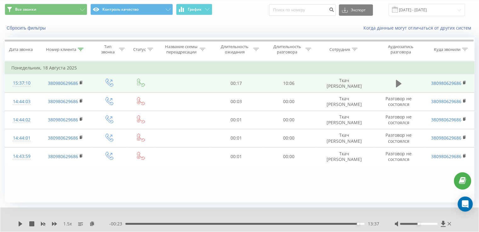
click at [400, 83] on icon at bounding box center [399, 84] width 6 height 8
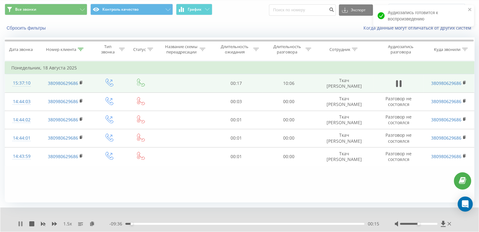
click at [19, 224] on icon at bounding box center [19, 224] width 1 height 5
click at [82, 83] on rect at bounding box center [81, 83] width 2 height 3
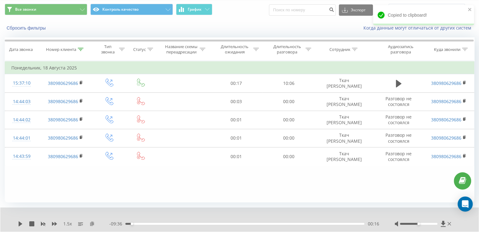
click at [93, 223] on icon at bounding box center [91, 224] width 5 height 4
click at [22, 225] on icon at bounding box center [20, 224] width 5 height 5
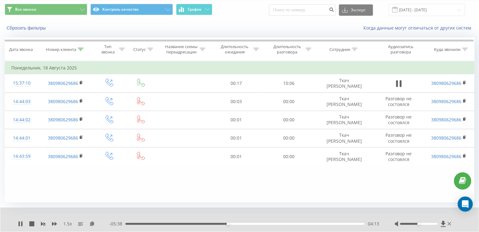
click at [18, 223] on div "1.5 x - 05:38 04:13 04:13" at bounding box center [239, 220] width 478 height 24
click at [20, 223] on icon at bounding box center [20, 224] width 5 height 5
click at [21, 226] on icon at bounding box center [20, 224] width 5 height 5
click at [285, 224] on div "06:36" at bounding box center [244, 224] width 239 height 2
click at [281, 224] on div "06:24" at bounding box center [244, 224] width 239 height 2
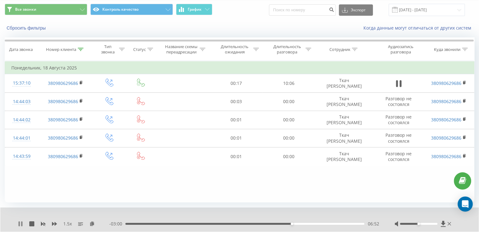
click at [19, 224] on icon at bounding box center [19, 224] width 1 height 5
click at [23, 224] on icon at bounding box center [20, 224] width 5 height 5
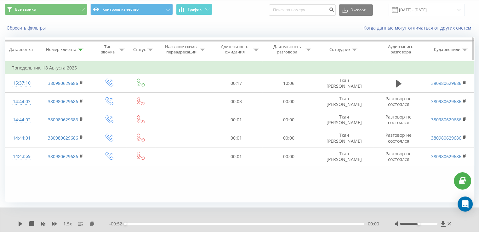
click at [82, 51] on div at bounding box center [81, 49] width 6 height 5
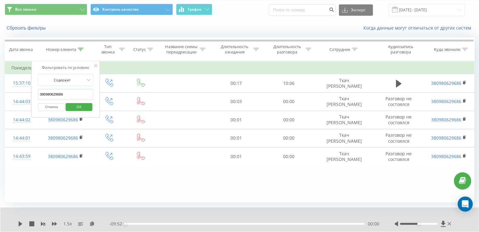
click at [64, 89] on input "380980629686" at bounding box center [65, 94] width 55 height 11
paste input "6897051"
click at [78, 104] on span "OK" at bounding box center [79, 107] width 18 height 10
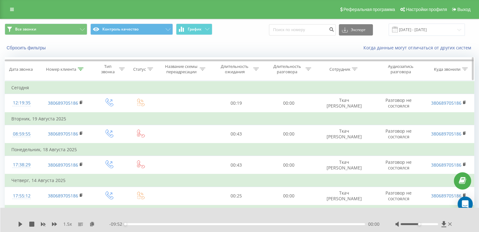
click at [83, 71] on div at bounding box center [81, 69] width 6 height 5
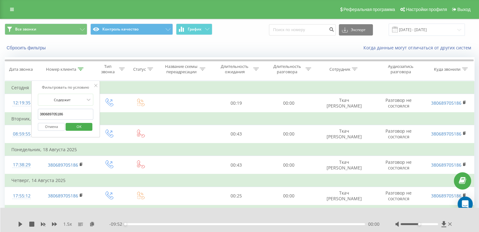
click at [65, 111] on input "380689705186" at bounding box center [65, 114] width 55 height 11
paste input "974538927"
click at [80, 123] on span "OK" at bounding box center [79, 127] width 18 height 10
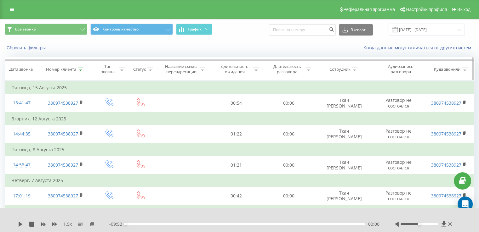
click at [82, 69] on icon at bounding box center [81, 69] width 6 height 3
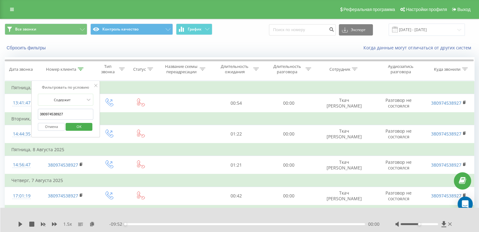
click at [59, 112] on input "380974538927" at bounding box center [65, 114] width 55 height 11
paste input "92358022"
click at [77, 124] on span "OK" at bounding box center [79, 127] width 18 height 10
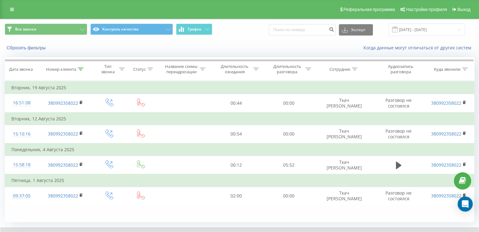
scroll to position [38, 0]
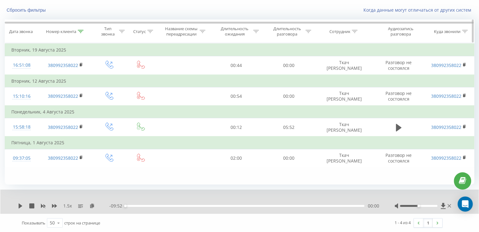
click at [81, 33] on div at bounding box center [81, 31] width 6 height 5
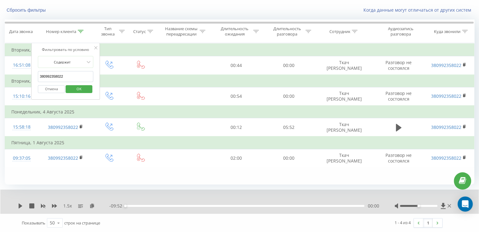
click at [69, 76] on input "380992358022" at bounding box center [65, 76] width 55 height 11
paste input "3469709"
click at [88, 85] on button "OK" at bounding box center [78, 89] width 27 height 8
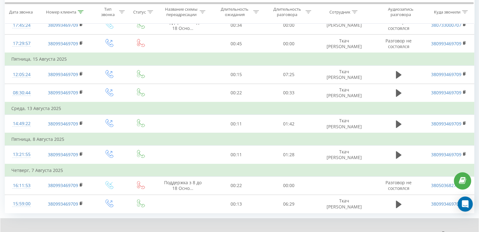
scroll to position [155, 0]
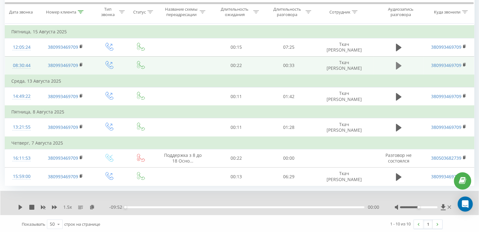
click at [401, 66] on icon at bounding box center [399, 65] width 6 height 9
click at [21, 207] on icon at bounding box center [21, 207] width 1 height 5
click at [94, 206] on icon at bounding box center [91, 207] width 5 height 4
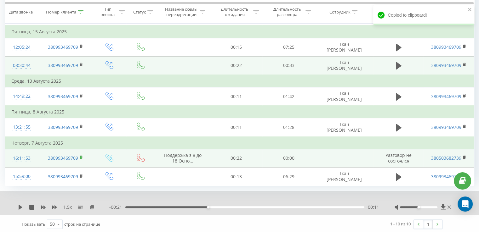
click at [82, 157] on rect at bounding box center [81, 157] width 2 height 3
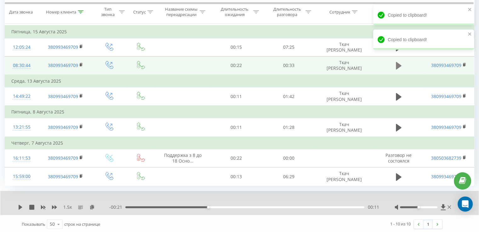
click at [396, 63] on icon at bounding box center [399, 66] width 6 height 8
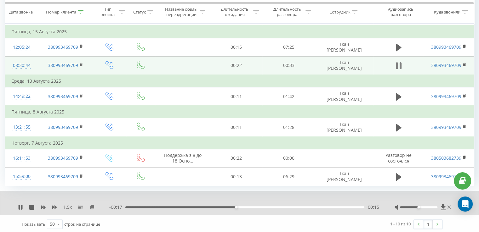
click at [397, 65] on icon at bounding box center [397, 65] width 2 height 7
click at [397, 65] on icon at bounding box center [399, 66] width 6 height 8
click at [136, 204] on div "- 00:16 00:17 00:17" at bounding box center [244, 207] width 270 height 6
click at [133, 207] on div "00:01" at bounding box center [244, 208] width 239 height 2
click at [396, 67] on icon at bounding box center [399, 65] width 6 height 9
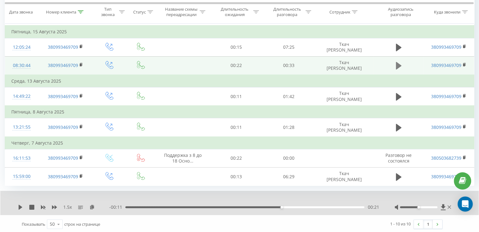
click at [397, 67] on icon at bounding box center [399, 66] width 6 height 8
click at [128, 207] on div "00:23" at bounding box center [244, 208] width 239 height 2
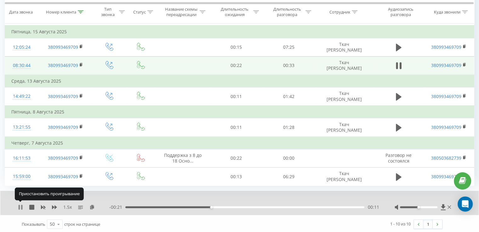
click at [20, 206] on icon at bounding box center [19, 207] width 1 height 5
click at [21, 207] on icon at bounding box center [20, 207] width 5 height 5
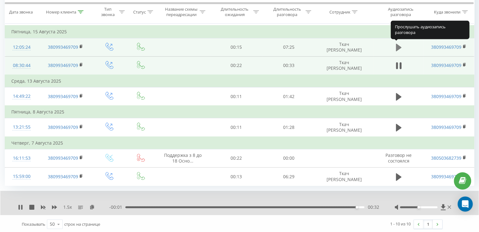
click at [400, 47] on icon at bounding box center [399, 48] width 6 height 8
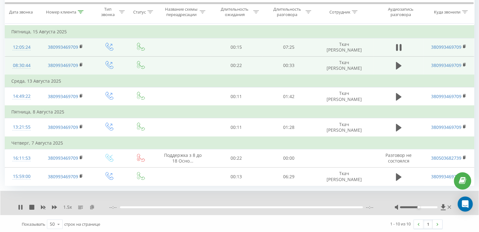
click at [91, 207] on icon at bounding box center [91, 207] width 5 height 4
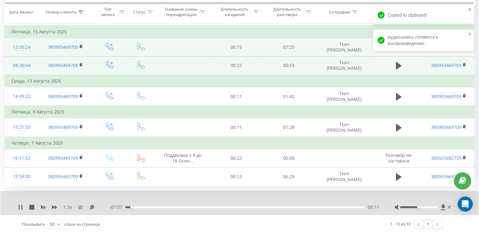
click at [21, 206] on icon at bounding box center [21, 207] width 1 height 5
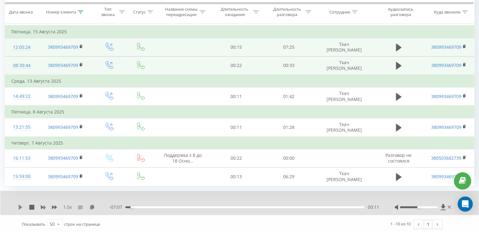
click at [19, 207] on icon at bounding box center [21, 207] width 4 height 5
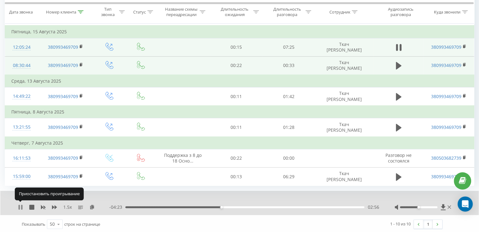
click at [21, 205] on icon at bounding box center [21, 207] width 1 height 5
click at [21, 205] on icon at bounding box center [21, 207] width 4 height 5
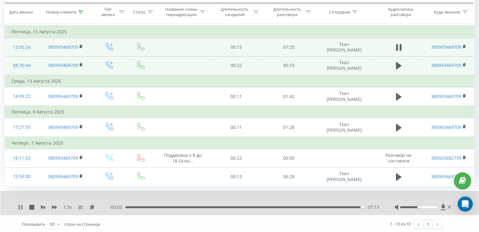
click at [21, 205] on icon at bounding box center [21, 207] width 1 height 5
click at [21, 205] on icon at bounding box center [20, 207] width 5 height 5
click at [82, 12] on icon at bounding box center [81, 11] width 6 height 3
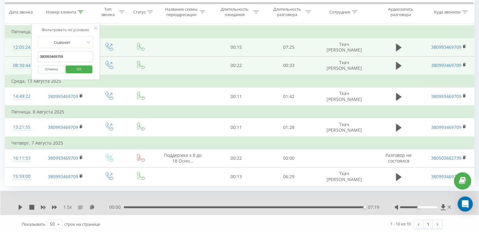
click at [63, 56] on input "380993469709" at bounding box center [65, 56] width 55 height 11
paste input "500674470"
click at [82, 68] on span "OK" at bounding box center [79, 69] width 18 height 10
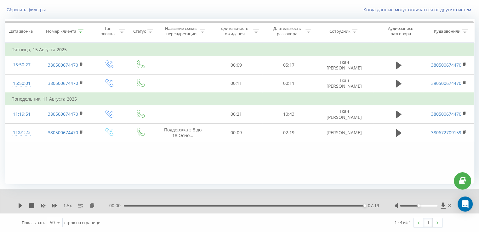
scroll to position [38, 0]
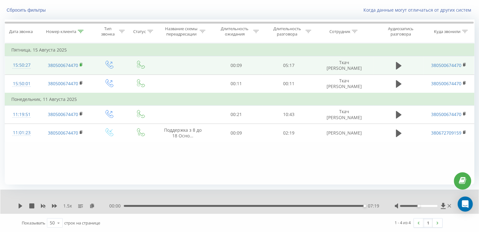
click at [81, 65] on rect at bounding box center [81, 65] width 2 height 3
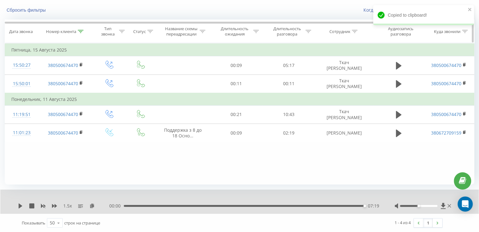
click at [81, 30] on icon at bounding box center [81, 31] width 6 height 3
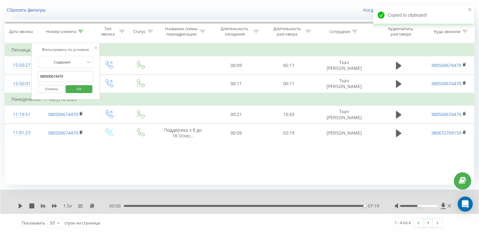
click at [72, 72] on input "380500674470" at bounding box center [65, 76] width 55 height 11
paste input "97024071"
click at [83, 90] on span "OK" at bounding box center [79, 89] width 18 height 10
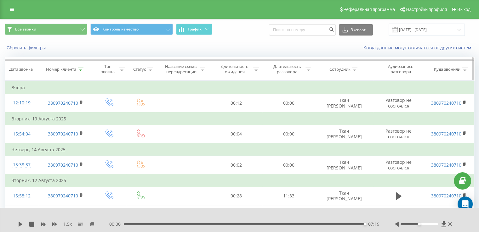
click at [81, 69] on icon at bounding box center [81, 69] width 6 height 3
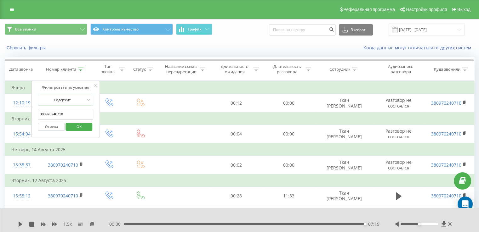
click at [61, 114] on input "380970240710" at bounding box center [65, 114] width 55 height 11
paste input "5331653"
click at [80, 125] on span "OK" at bounding box center [79, 127] width 18 height 10
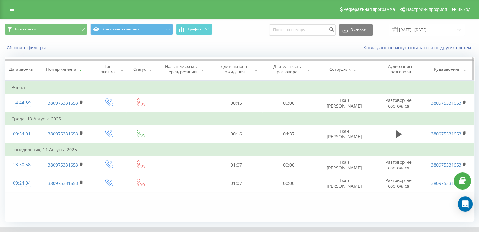
click at [82, 68] on icon at bounding box center [81, 69] width 6 height 3
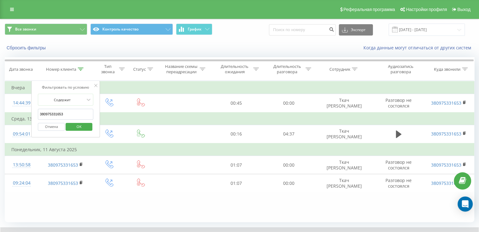
click at [71, 112] on input "380975331653" at bounding box center [65, 114] width 55 height 11
paste input "505160502"
type input "380505160502"
click at [88, 124] on button "OK" at bounding box center [78, 127] width 27 height 8
